Goal: Information Seeking & Learning: Understand process/instructions

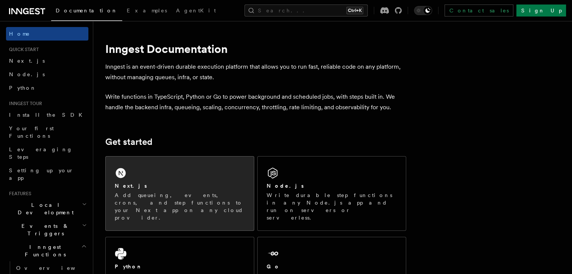
click at [186, 204] on p "Add queueing, events, crons, and step functions to your Next app on any cloud p…" at bounding box center [180, 207] width 130 height 30
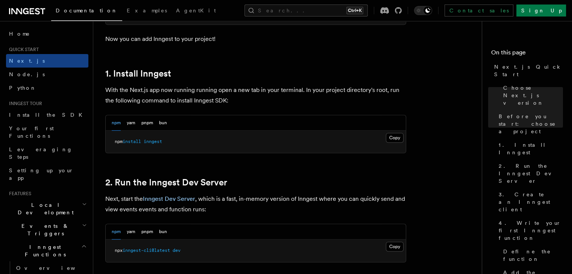
scroll to position [396, 0]
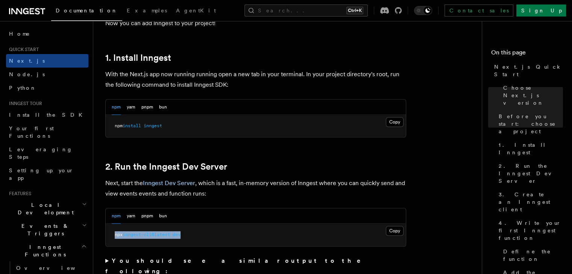
drag, startPoint x: 112, startPoint y: 231, endPoint x: 199, endPoint y: 236, distance: 86.3
click at [199, 236] on pre "npx inngest-cli@latest dev" at bounding box center [256, 235] width 300 height 23
copy span "npx inngest-cli@latest dev"
